Goal: Information Seeking & Learning: Compare options

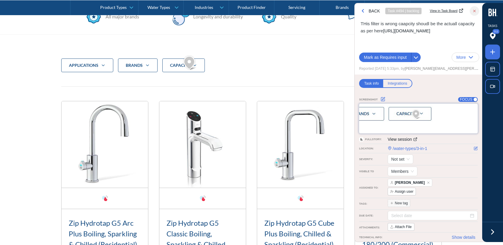
scroll to position [180, 0]
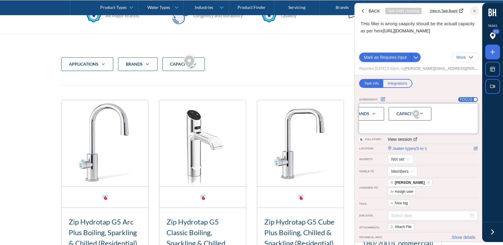
click at [492, 239] on div at bounding box center [492, 232] width 21 height 21
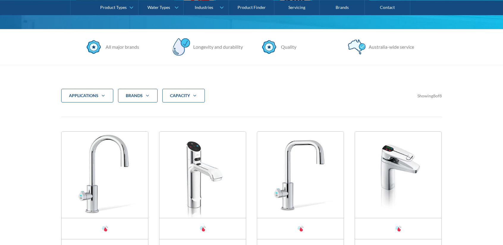
click at [188, 100] on div "CAPACITY" at bounding box center [183, 96] width 43 height 14
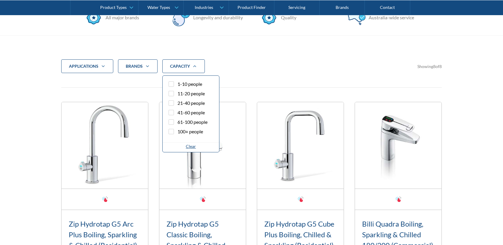
click at [193, 130] on span "100+ people" at bounding box center [190, 131] width 26 height 7
click at [178, 130] on input "100+ people" at bounding box center [177, 130] width 4 height 4
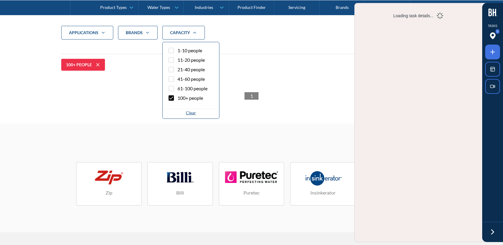
scroll to position [213, 0]
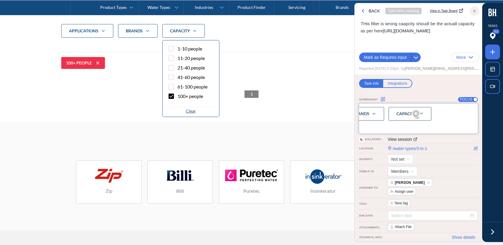
click at [191, 112] on div "Clear" at bounding box center [191, 111] width 10 height 6
checkbox input "false"
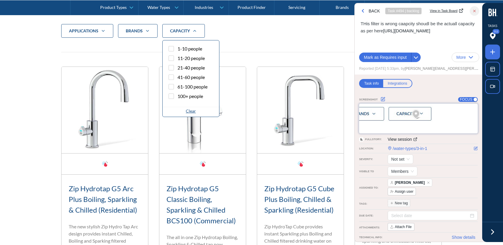
click at [194, 88] on span "61-100 people" at bounding box center [192, 86] width 30 height 7
click at [178, 87] on input "61-100 people" at bounding box center [177, 85] width 4 height 4
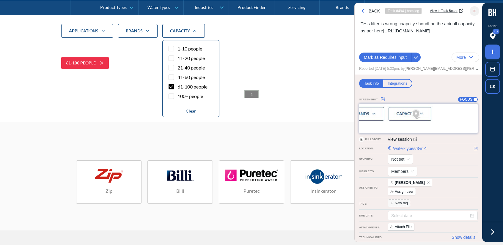
click at [194, 88] on span "61-100 people" at bounding box center [192, 86] width 30 height 7
click at [178, 87] on input "61-100 people" at bounding box center [177, 85] width 4 height 4
checkbox input "false"
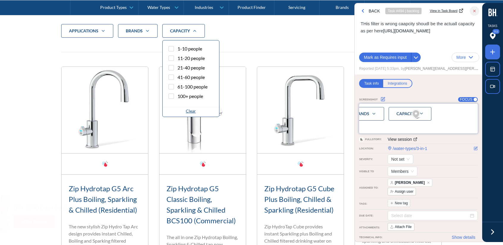
click at [493, 230] on icon at bounding box center [492, 232] width 9 height 9
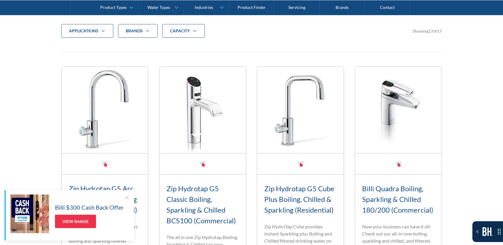
click at [197, 34] on div "CAPACITY" at bounding box center [183, 31] width 43 height 14
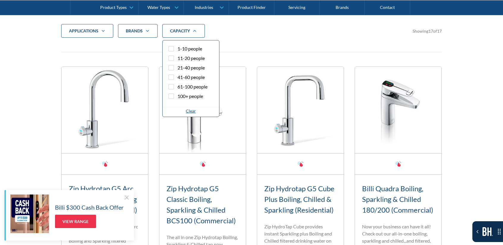
click at [183, 51] on span "1-10 people" at bounding box center [189, 48] width 25 height 7
click at [178, 49] on input "1-10 people" at bounding box center [177, 47] width 4 height 4
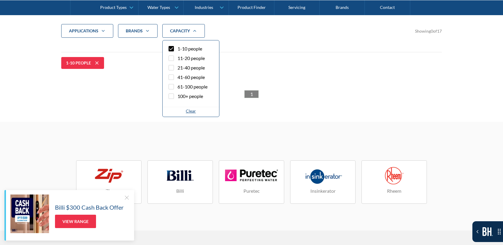
click at [183, 50] on span "1-10 people" at bounding box center [189, 48] width 25 height 7
click at [178, 49] on input "1-10 people" at bounding box center [177, 47] width 4 height 4
checkbox input "false"
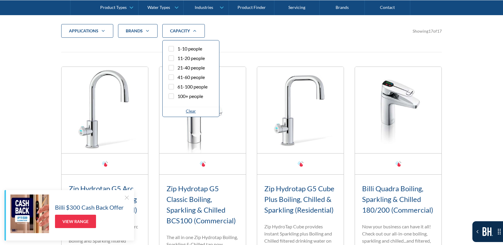
click at [179, 62] on label "11-20 people" at bounding box center [190, 60] width 47 height 10
click at [178, 59] on input "11-20 people" at bounding box center [177, 57] width 4 height 4
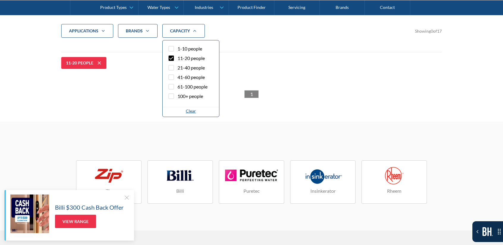
click at [181, 56] on span "11-20 people" at bounding box center [190, 58] width 27 height 7
click at [178, 56] on input "11-20 people" at bounding box center [177, 57] width 4 height 4
checkbox input "false"
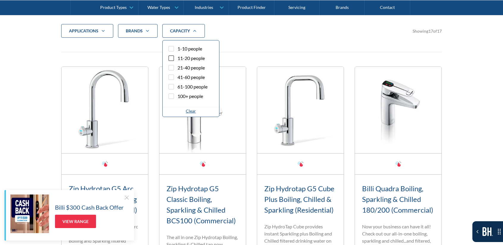
click at [185, 69] on span "21-40 people" at bounding box center [190, 67] width 27 height 7
click at [178, 68] on input "21-40 people" at bounding box center [177, 66] width 4 height 4
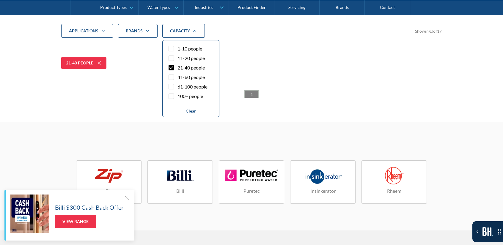
click at [185, 69] on span "21-40 people" at bounding box center [190, 67] width 27 height 7
click at [178, 68] on input "21-40 people" at bounding box center [177, 66] width 4 height 4
checkbox input "false"
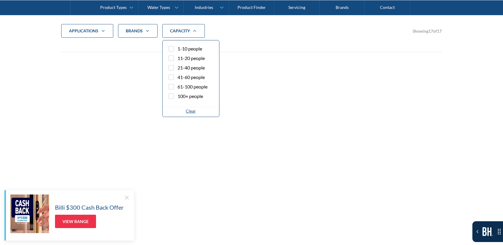
click at [187, 76] on span "41-60 people" at bounding box center [190, 77] width 27 height 7
click at [178, 76] on input "41-60 people" at bounding box center [177, 76] width 4 height 4
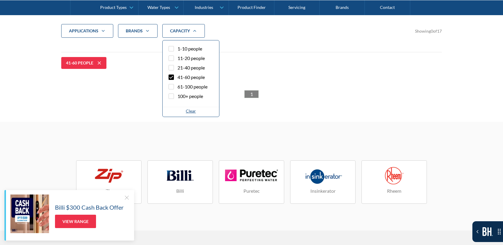
click at [187, 76] on span "41-60 people" at bounding box center [190, 77] width 27 height 7
click at [178, 76] on input "41-60 people" at bounding box center [177, 76] width 4 height 4
checkbox input "false"
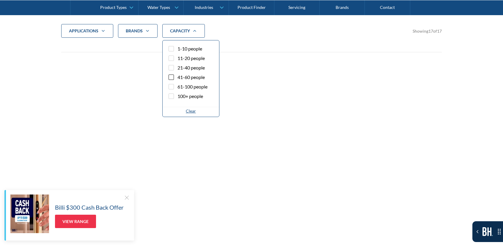
click at [187, 83] on span "61-100 people" at bounding box center [192, 86] width 30 height 7
click at [178, 83] on input "61-100 people" at bounding box center [177, 85] width 4 height 4
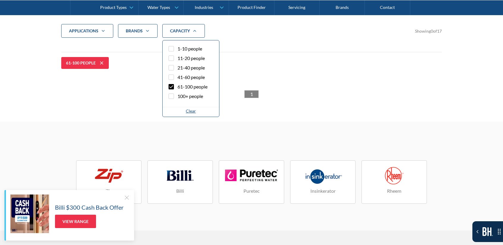
click at [187, 83] on span "61-100 people" at bounding box center [192, 86] width 30 height 7
click at [178, 83] on input "61-100 people" at bounding box center [177, 85] width 4 height 4
checkbox input "false"
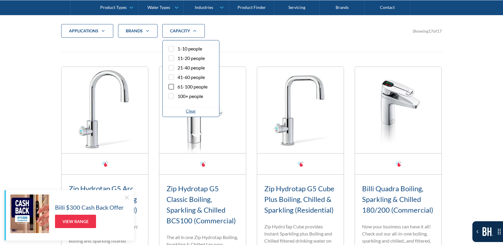
click at [185, 95] on span "100+ people" at bounding box center [190, 96] width 26 height 7
click at [178, 95] on input "100+ people" at bounding box center [177, 95] width 4 height 4
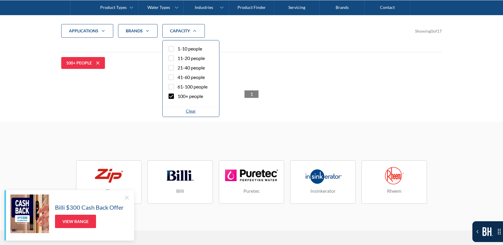
click at [185, 95] on span "100+ people" at bounding box center [190, 96] width 26 height 7
click at [178, 95] on input "100+ people" at bounding box center [177, 95] width 4 height 4
checkbox input "false"
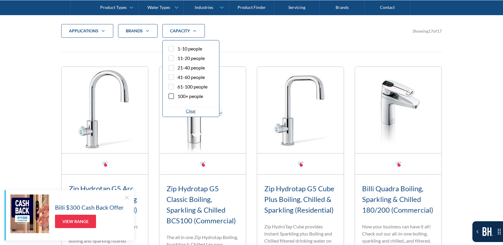
scroll to position [362, 0]
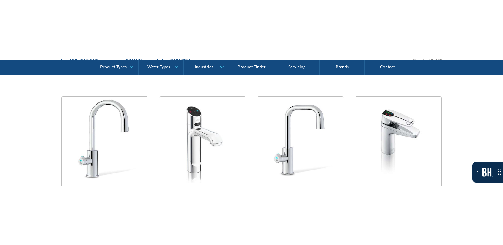
scroll to position [422, 0]
